Goal: Task Accomplishment & Management: Use online tool/utility

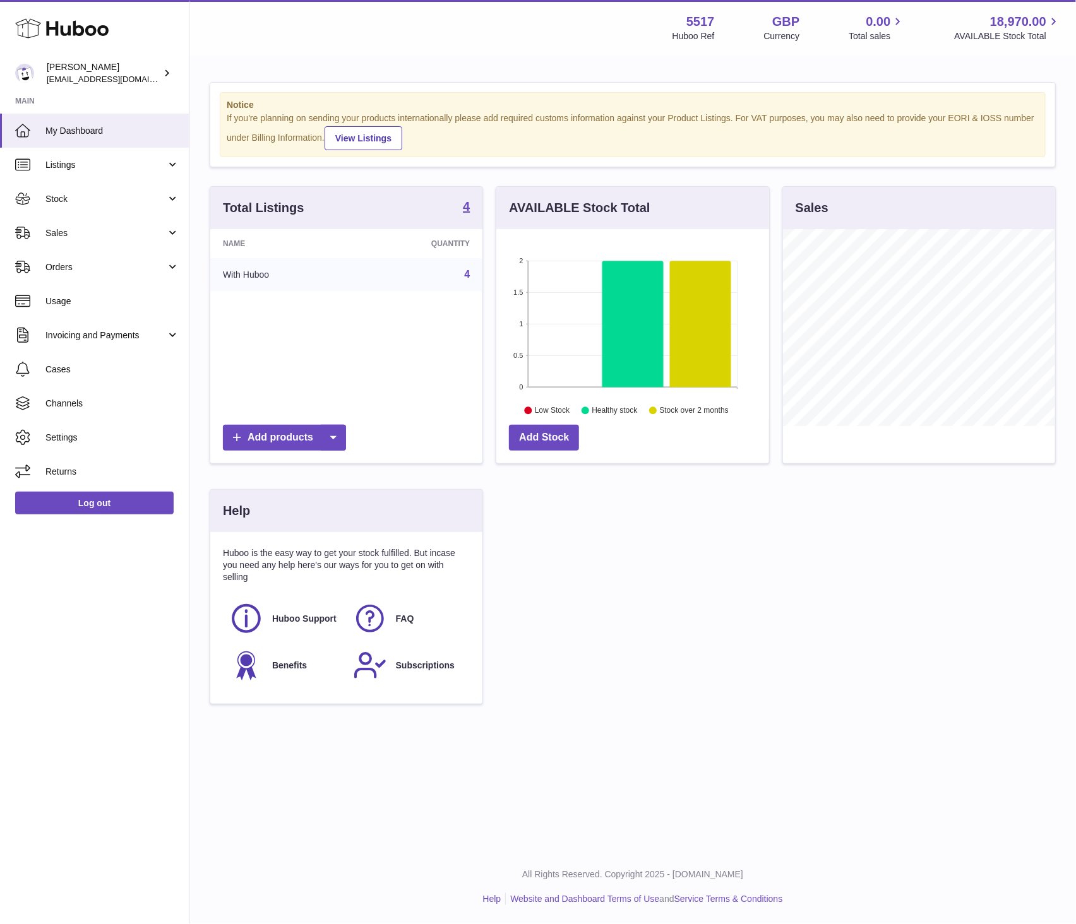
scroll to position [197, 272]
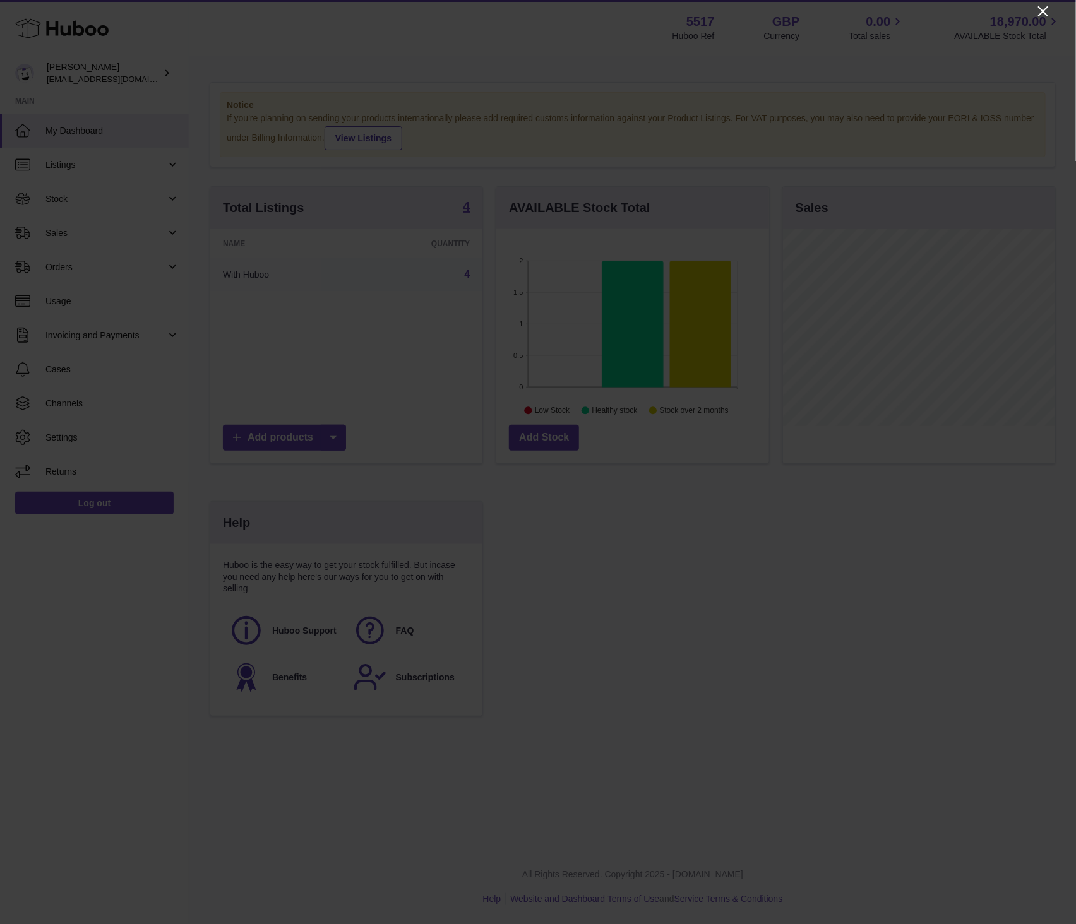
click at [1045, 9] on icon "Close" at bounding box center [1042, 11] width 15 height 15
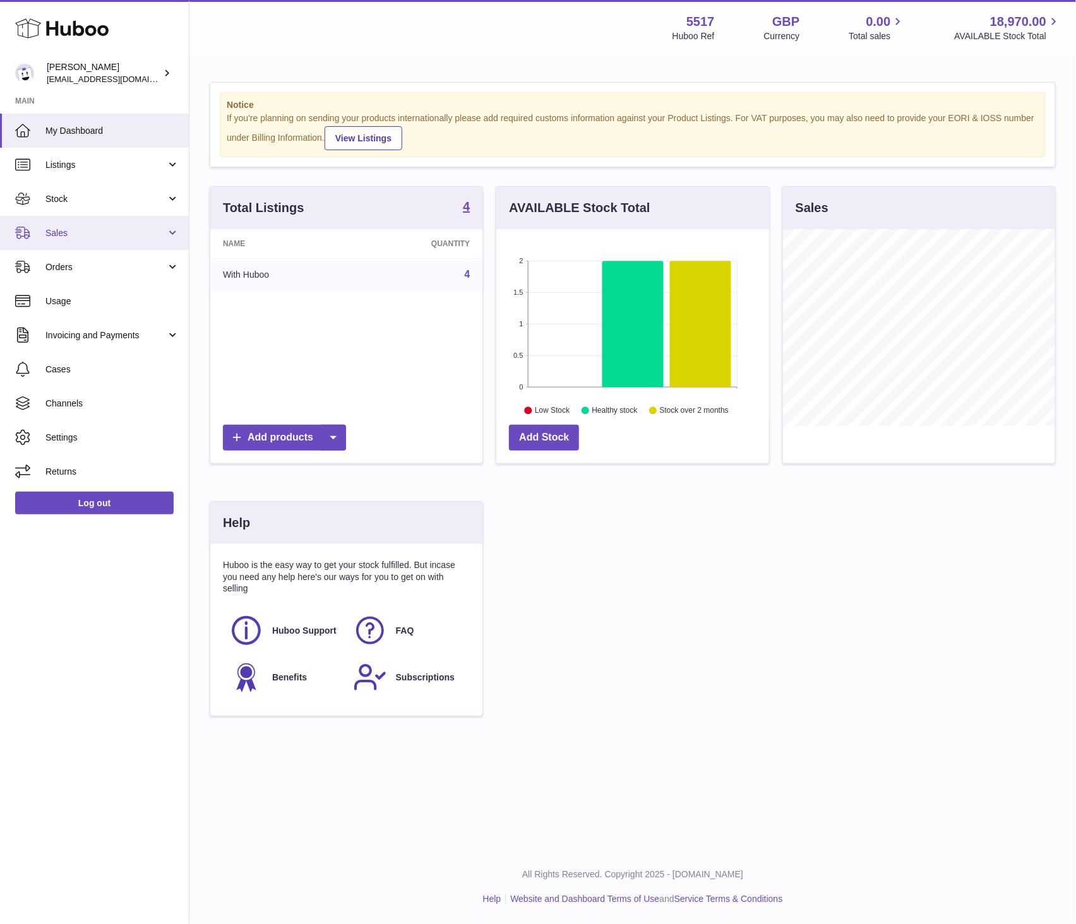
click at [74, 228] on span "Sales" at bounding box center [105, 233] width 121 height 12
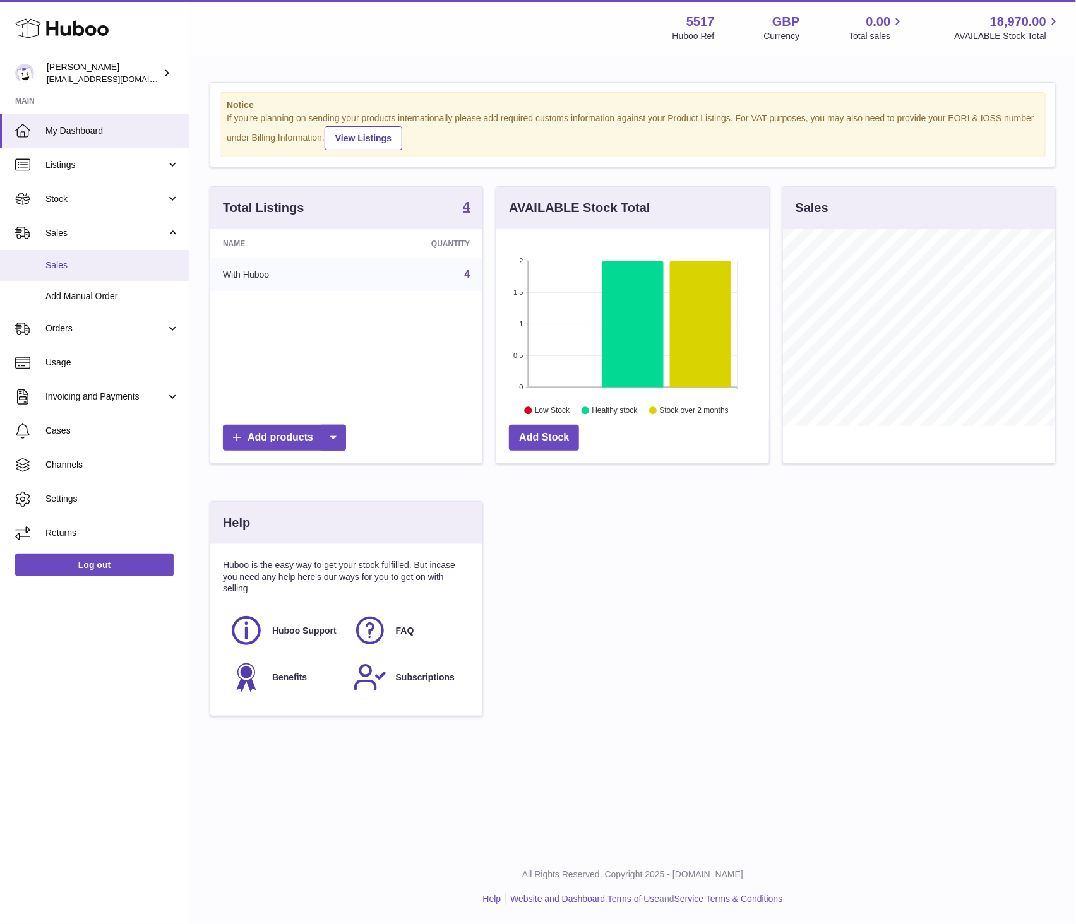
click at [59, 254] on link "Sales" at bounding box center [94, 265] width 189 height 31
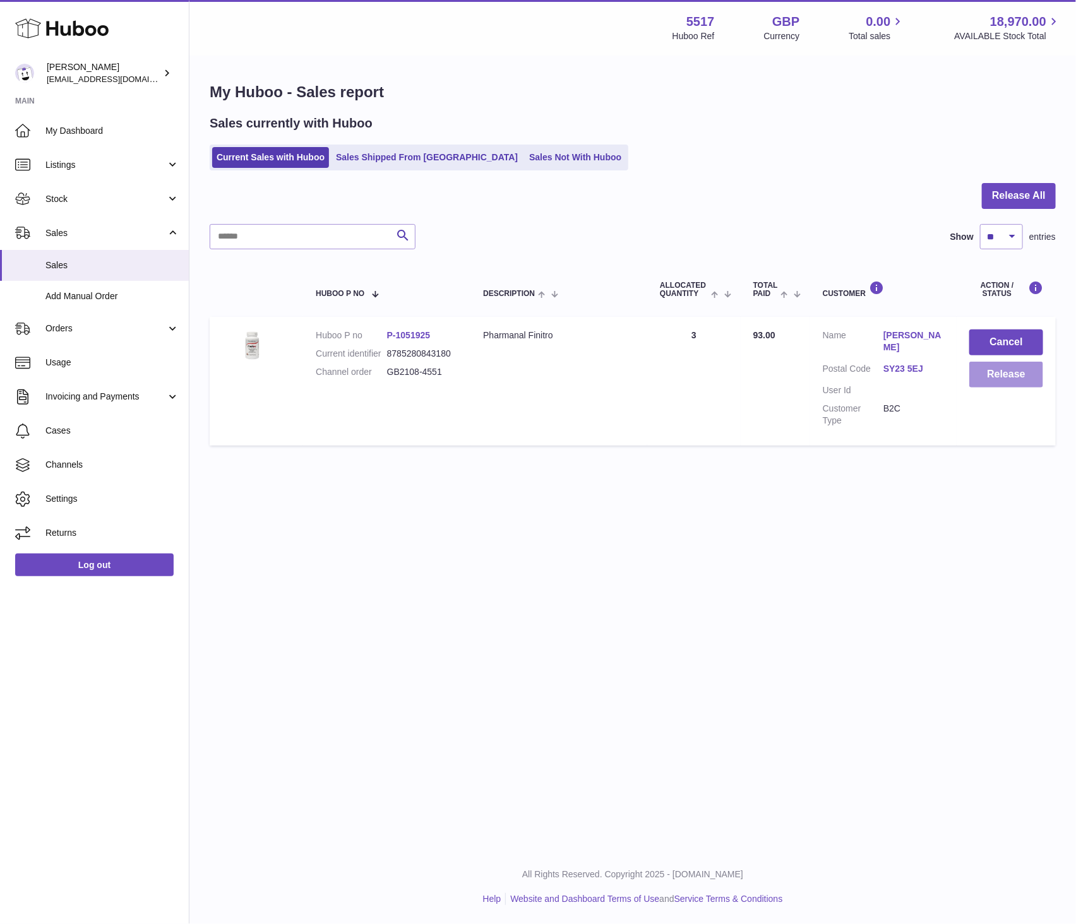
click at [1002, 382] on button "Release" at bounding box center [1006, 375] width 74 height 26
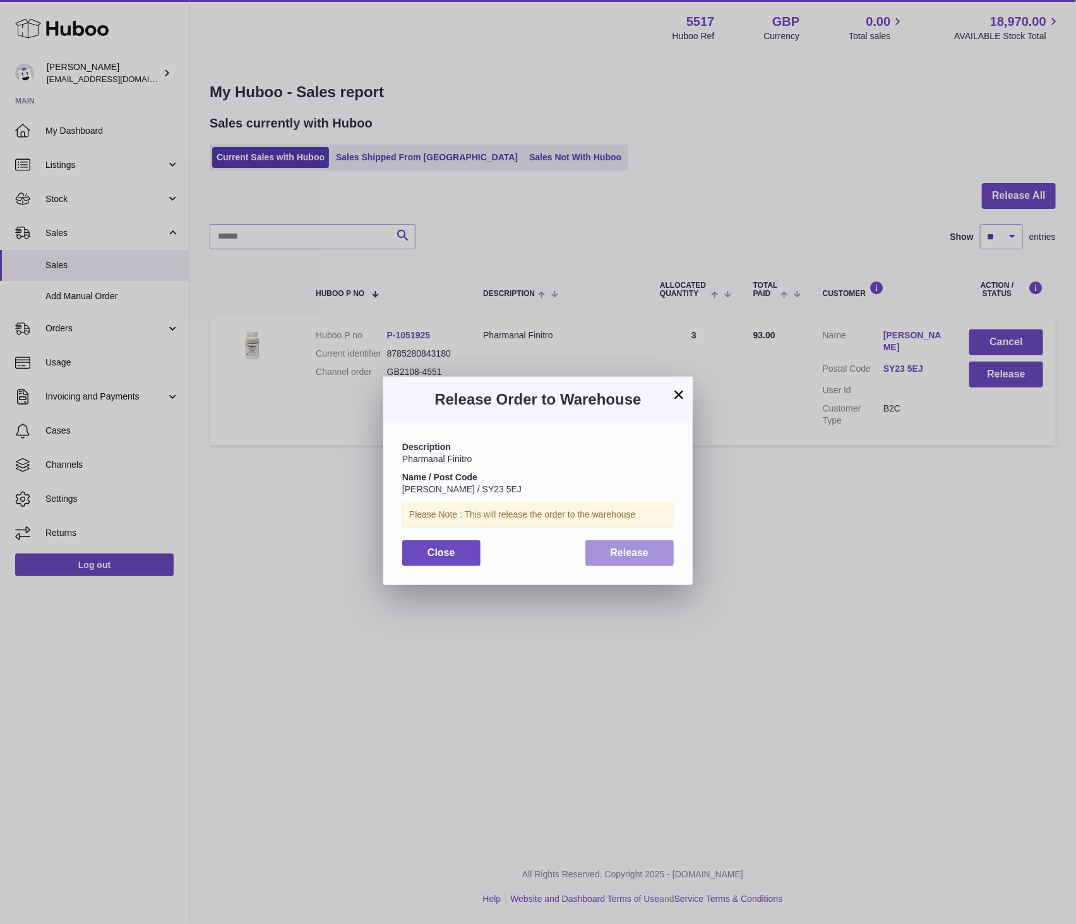
click at [647, 552] on span "Release" at bounding box center [629, 552] width 39 height 11
